Goal: Use online tool/utility

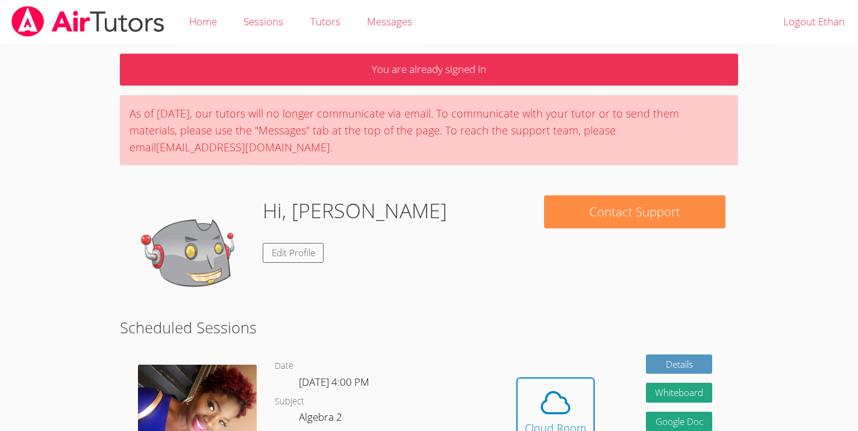
scroll to position [163, 0]
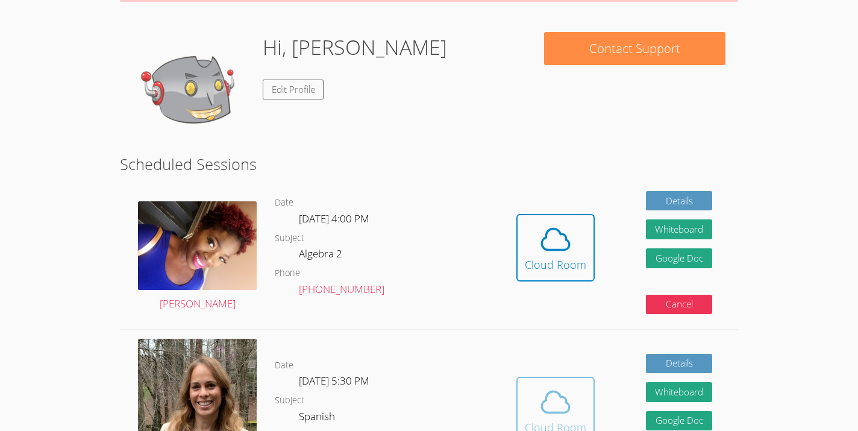
click at [546, 398] on icon at bounding box center [556, 402] width 28 height 21
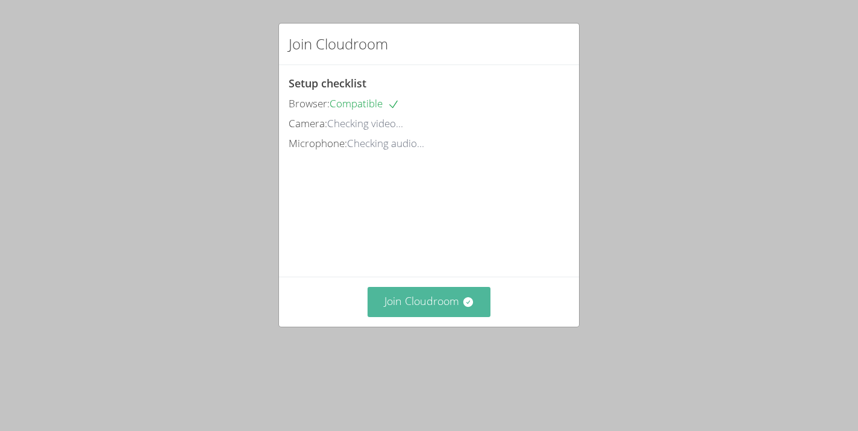
click at [466, 308] on icon at bounding box center [468, 302] width 12 height 12
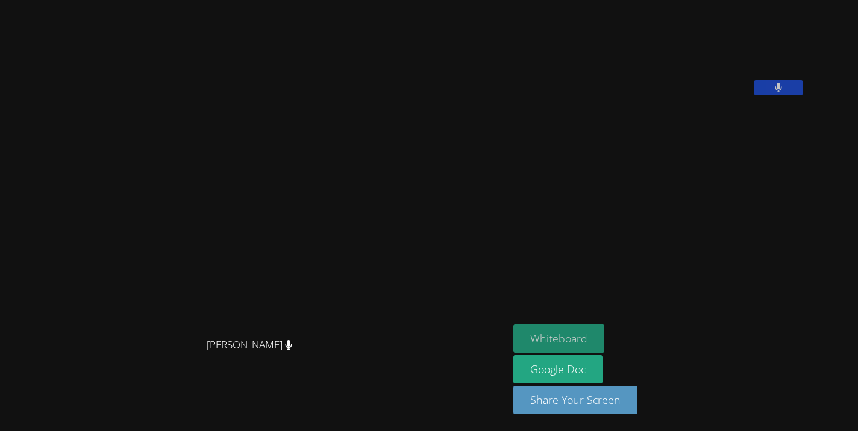
click at [604, 331] on button "Whiteboard" at bounding box center [558, 338] width 91 height 28
click at [604, 348] on button "Whiteboard" at bounding box center [558, 338] width 91 height 28
